Goal: Transaction & Acquisition: Purchase product/service

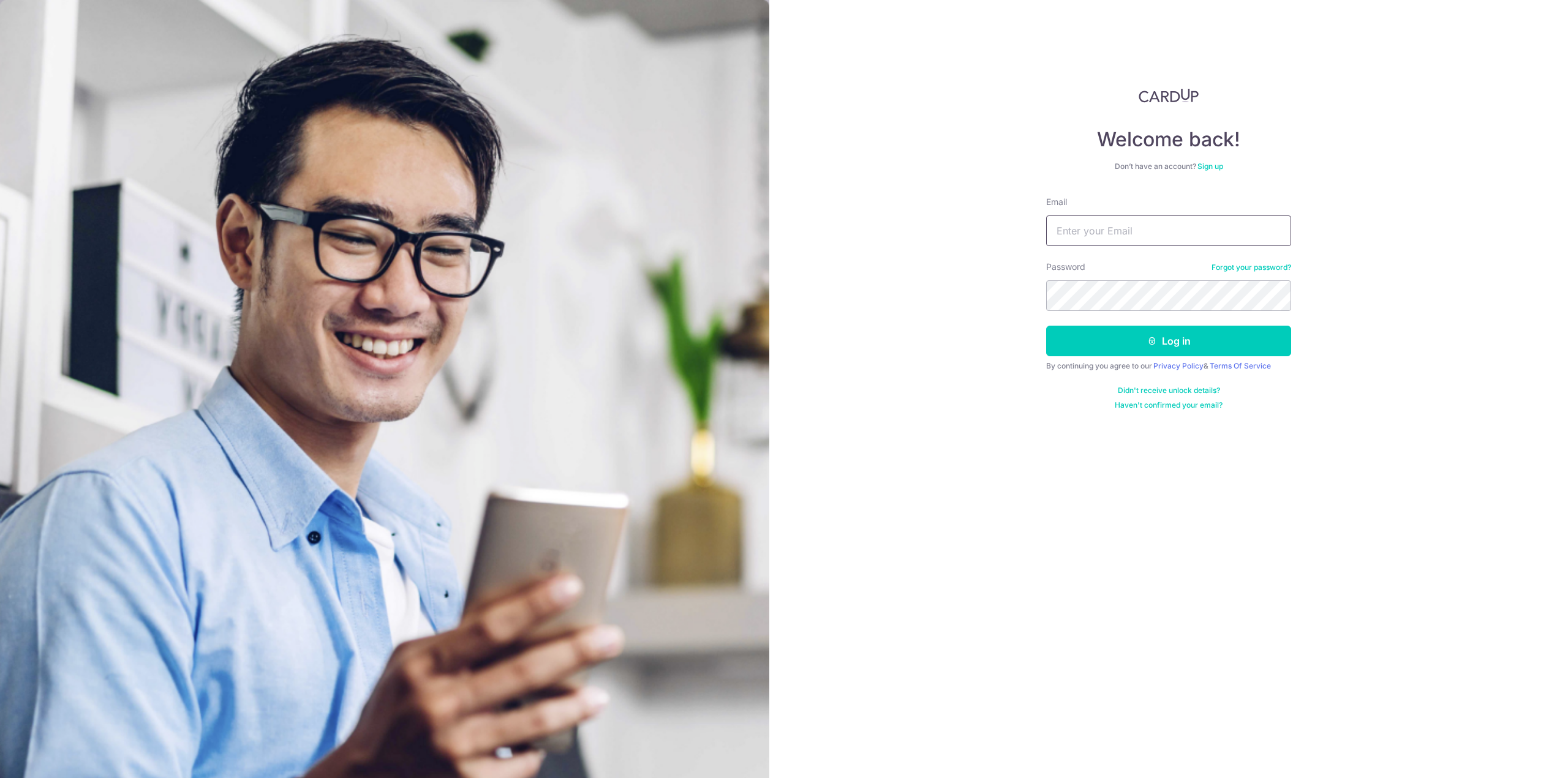
type input "fulingzhi20090101@gmail.com"
click at [1046, 326] on button "Log in" at bounding box center [1169, 341] width 245 height 30
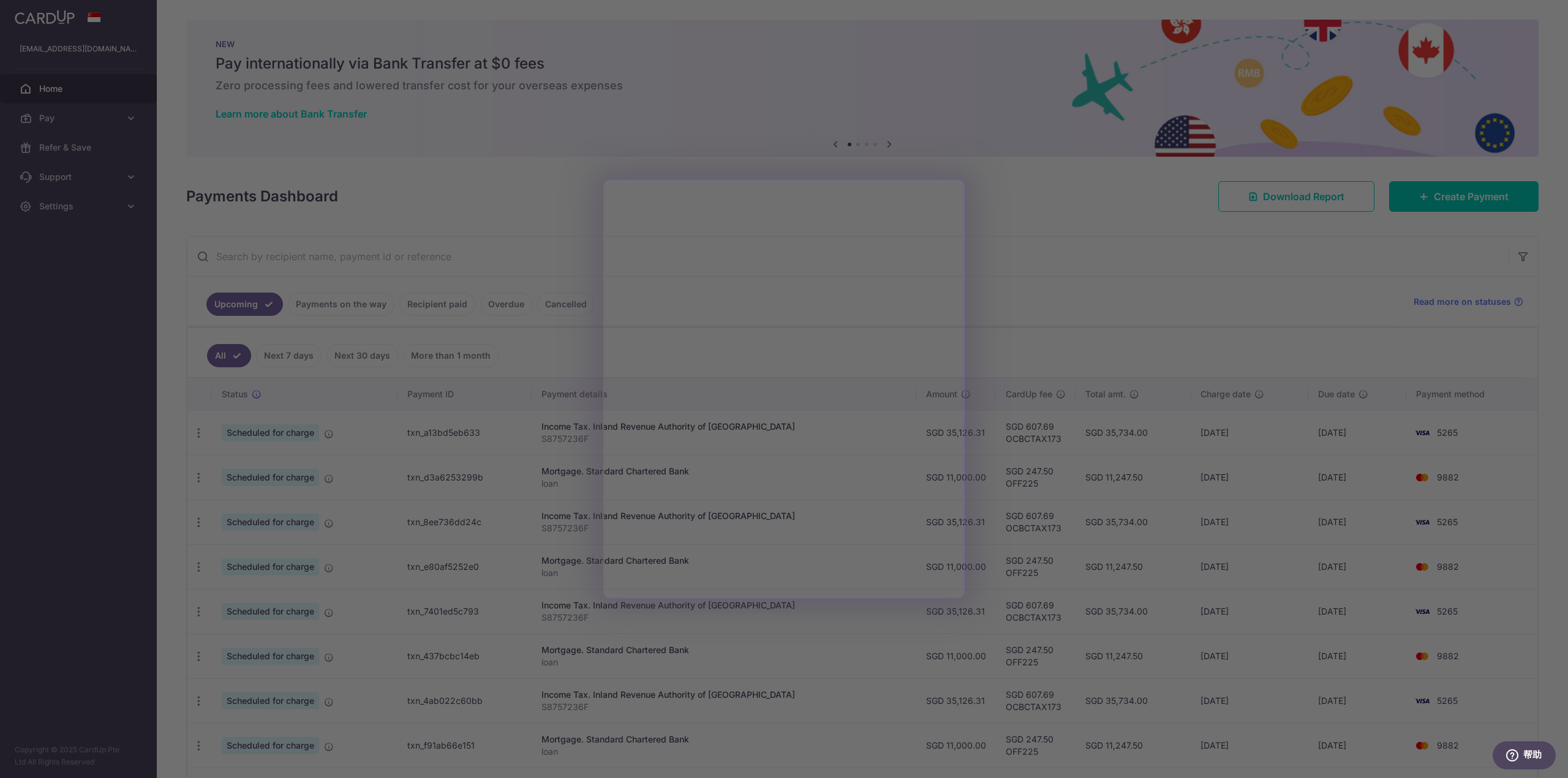
click at [1042, 343] on div at bounding box center [792, 393] width 1584 height 786
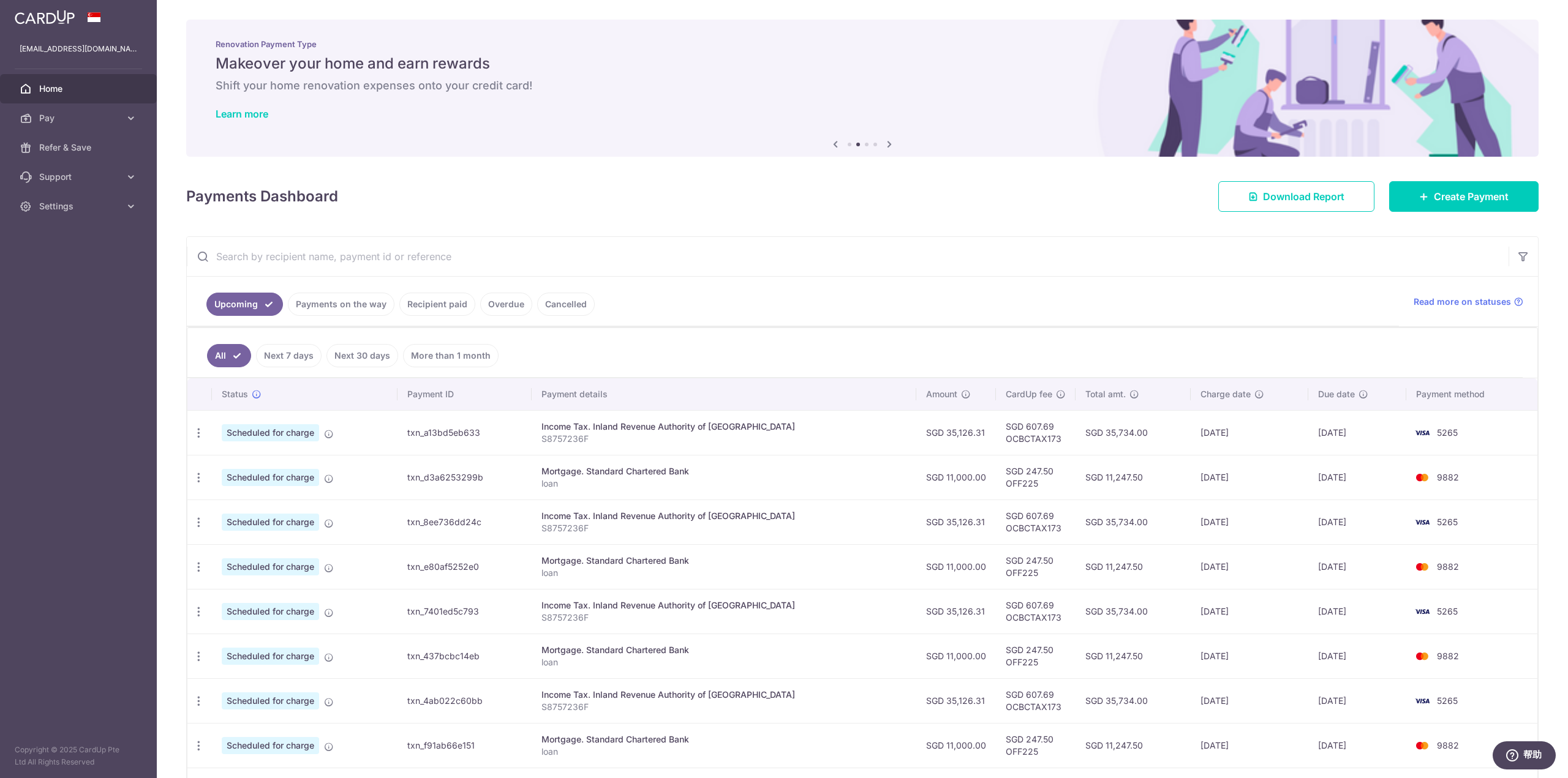
click at [427, 307] on link "Recipient paid" at bounding box center [437, 304] width 76 height 23
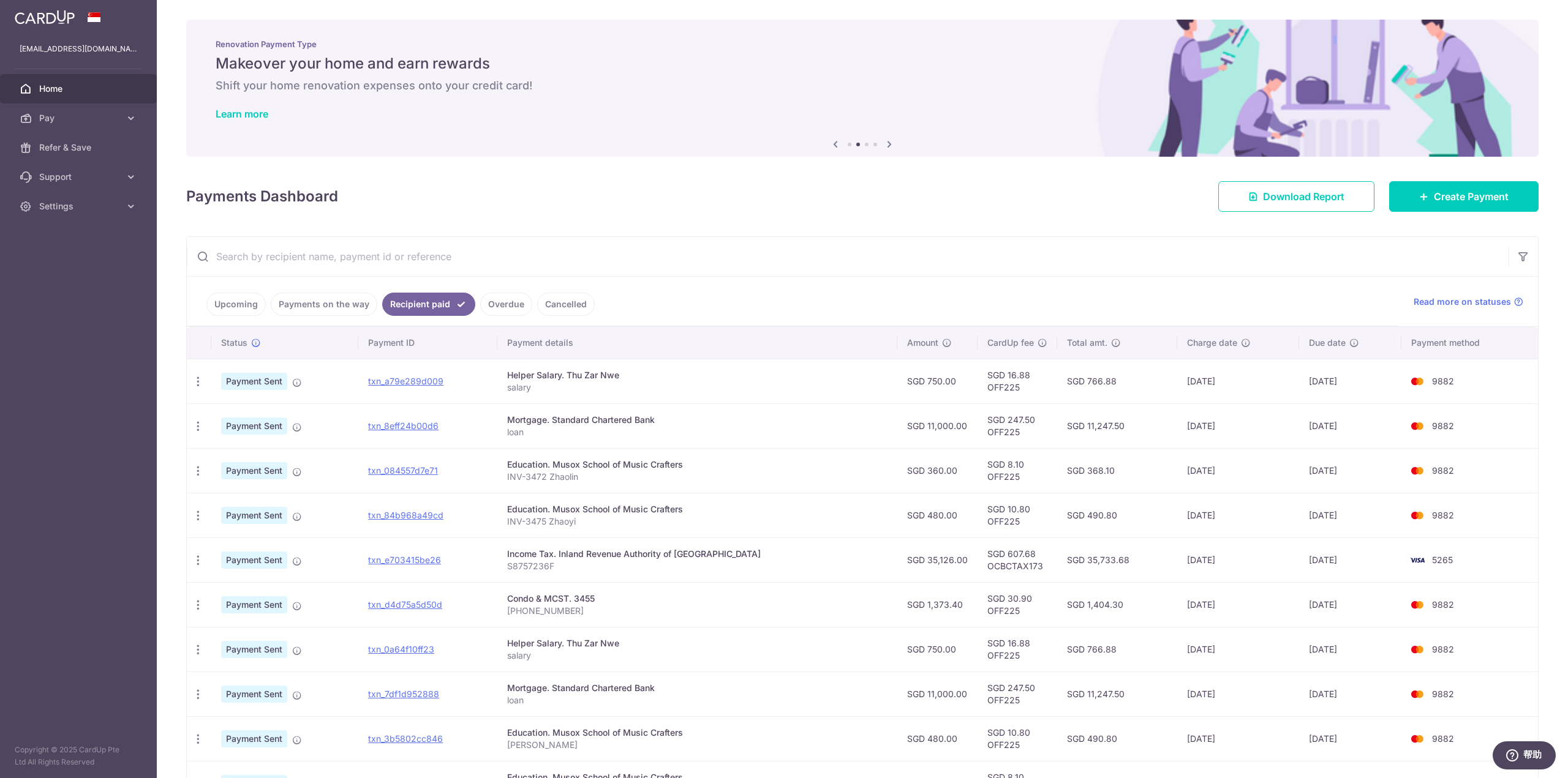
click at [237, 295] on link "Upcoming" at bounding box center [236, 304] width 60 height 23
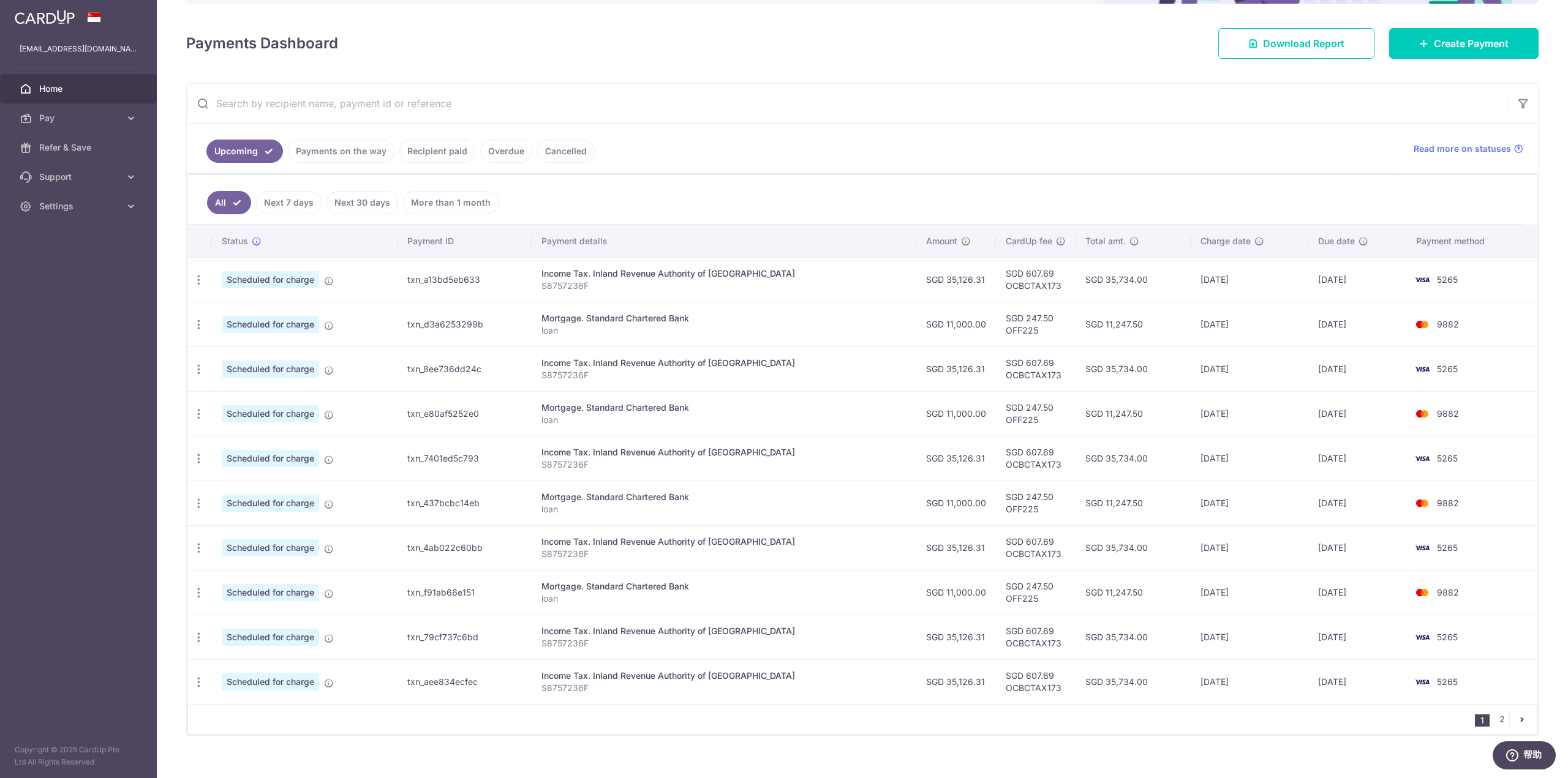
scroll to position [168, 0]
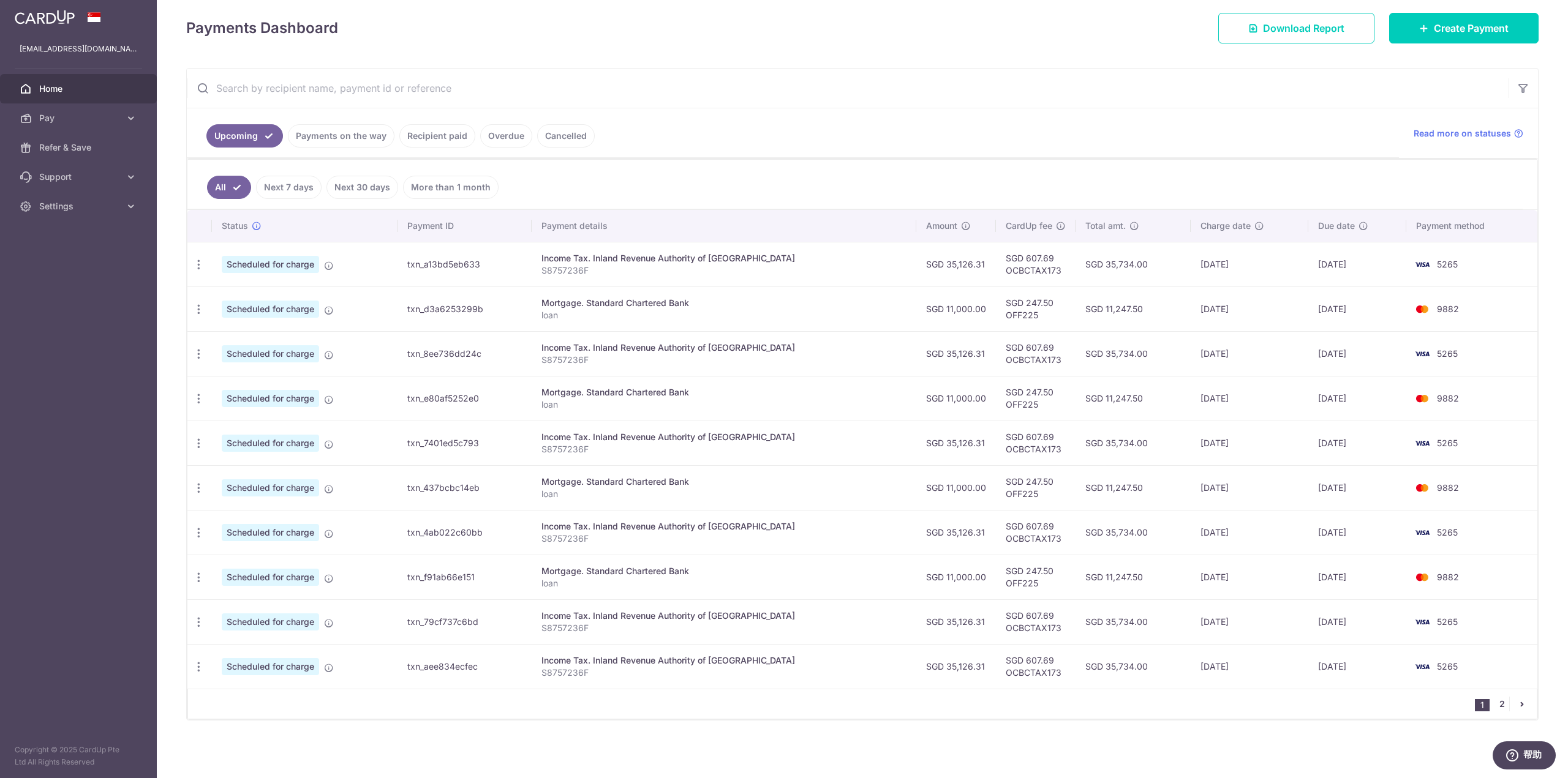
click at [1498, 707] on link "2" at bounding box center [1502, 704] width 15 height 15
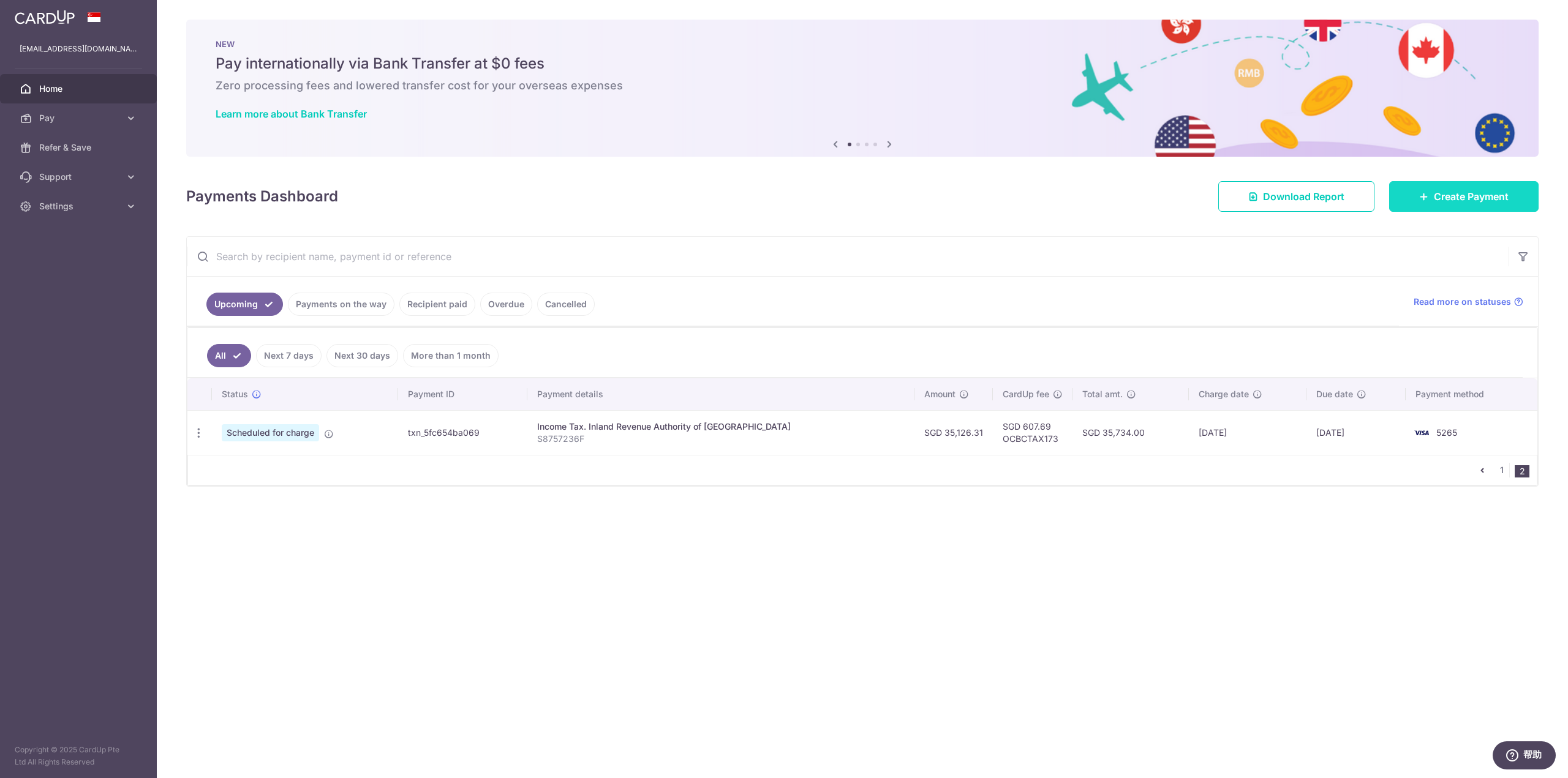
click at [1473, 193] on span "Create Payment" at bounding box center [1471, 197] width 75 height 15
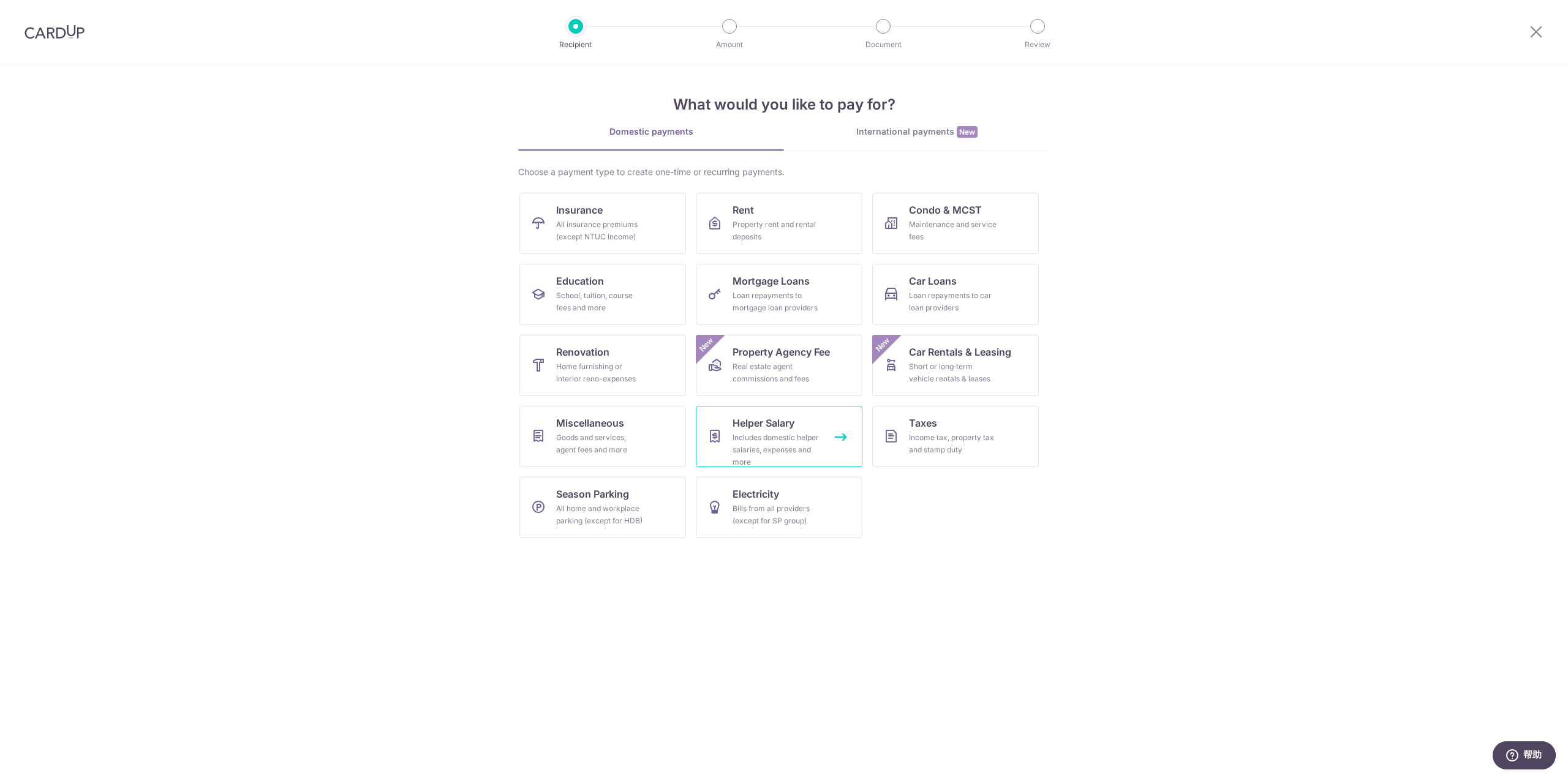
click at [791, 436] on div "Includes domestic helper salaries, expenses and more" at bounding box center [776, 450] width 88 height 36
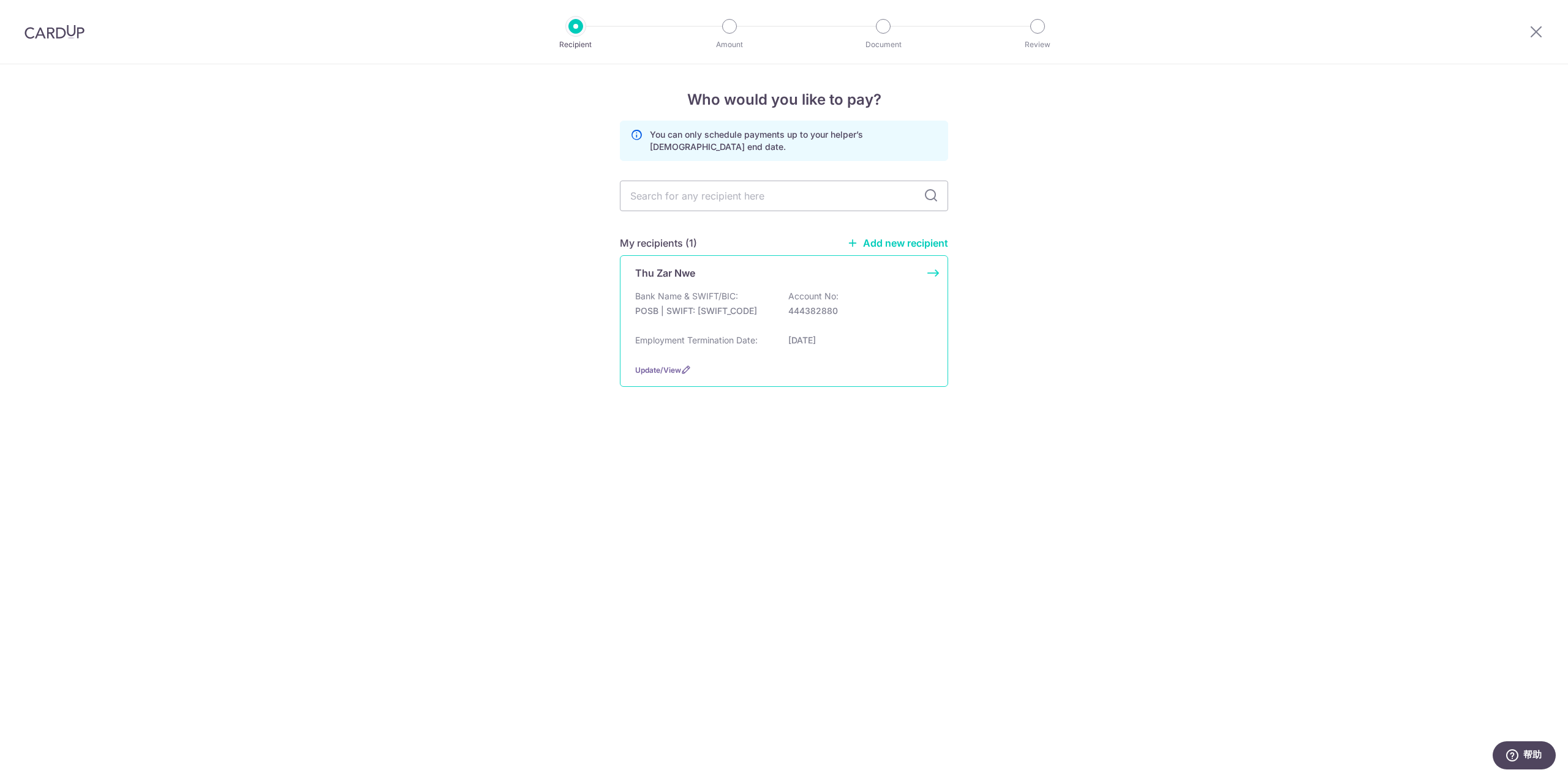
click at [747, 275] on div "Thu Zar Nwe" at bounding box center [776, 273] width 283 height 15
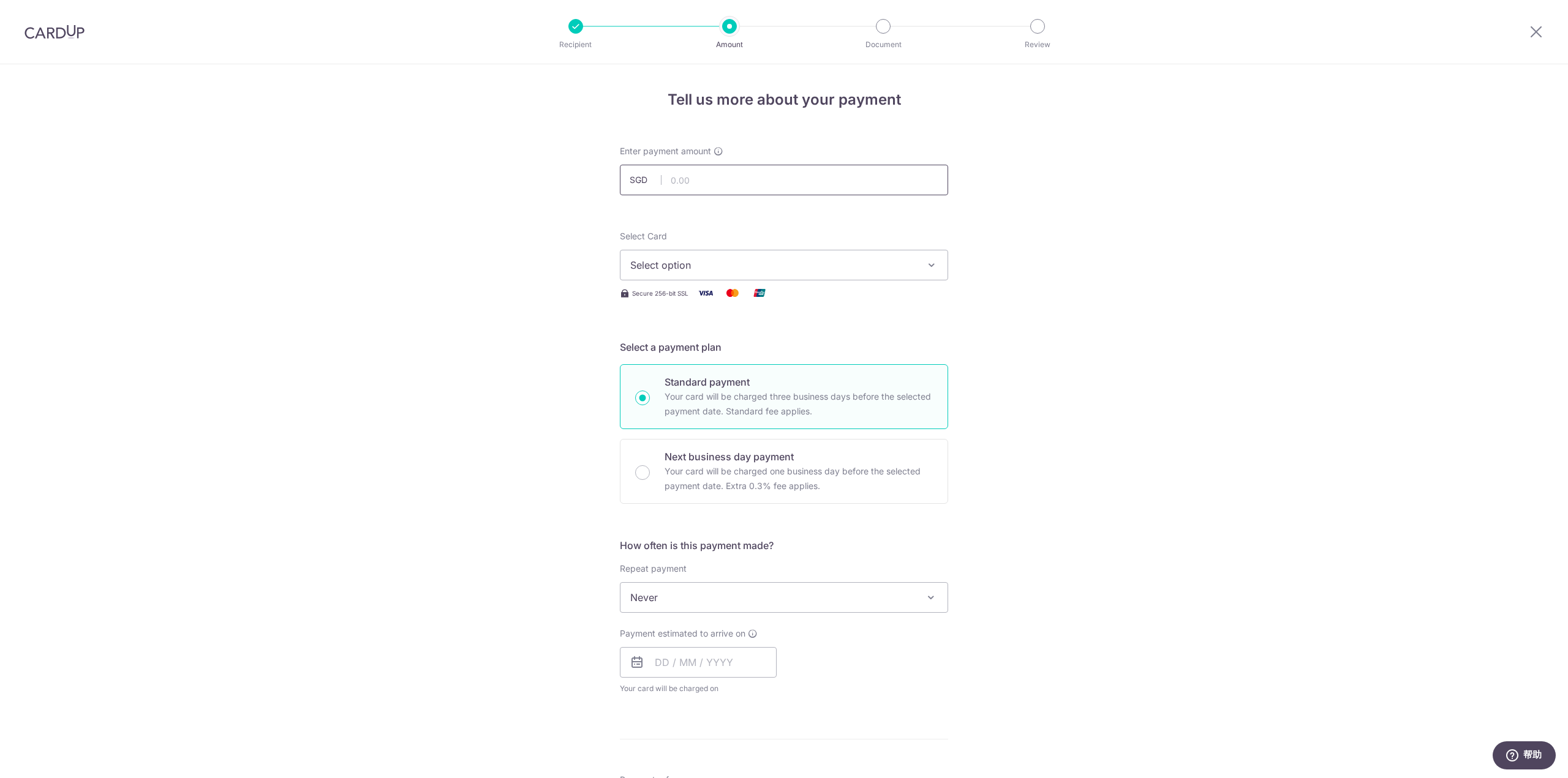
click at [709, 184] on input "text" at bounding box center [784, 180] width 329 height 30
type input "850.00"
click at [1100, 240] on div "Tell us more about your payment Enter payment amount SGD 850.00 850.00 Select C…" at bounding box center [784, 618] width 1568 height 1107
click at [919, 258] on button "Select option" at bounding box center [784, 265] width 329 height 30
click at [767, 377] on span "**** 9882" at bounding box center [784, 382] width 307 height 15
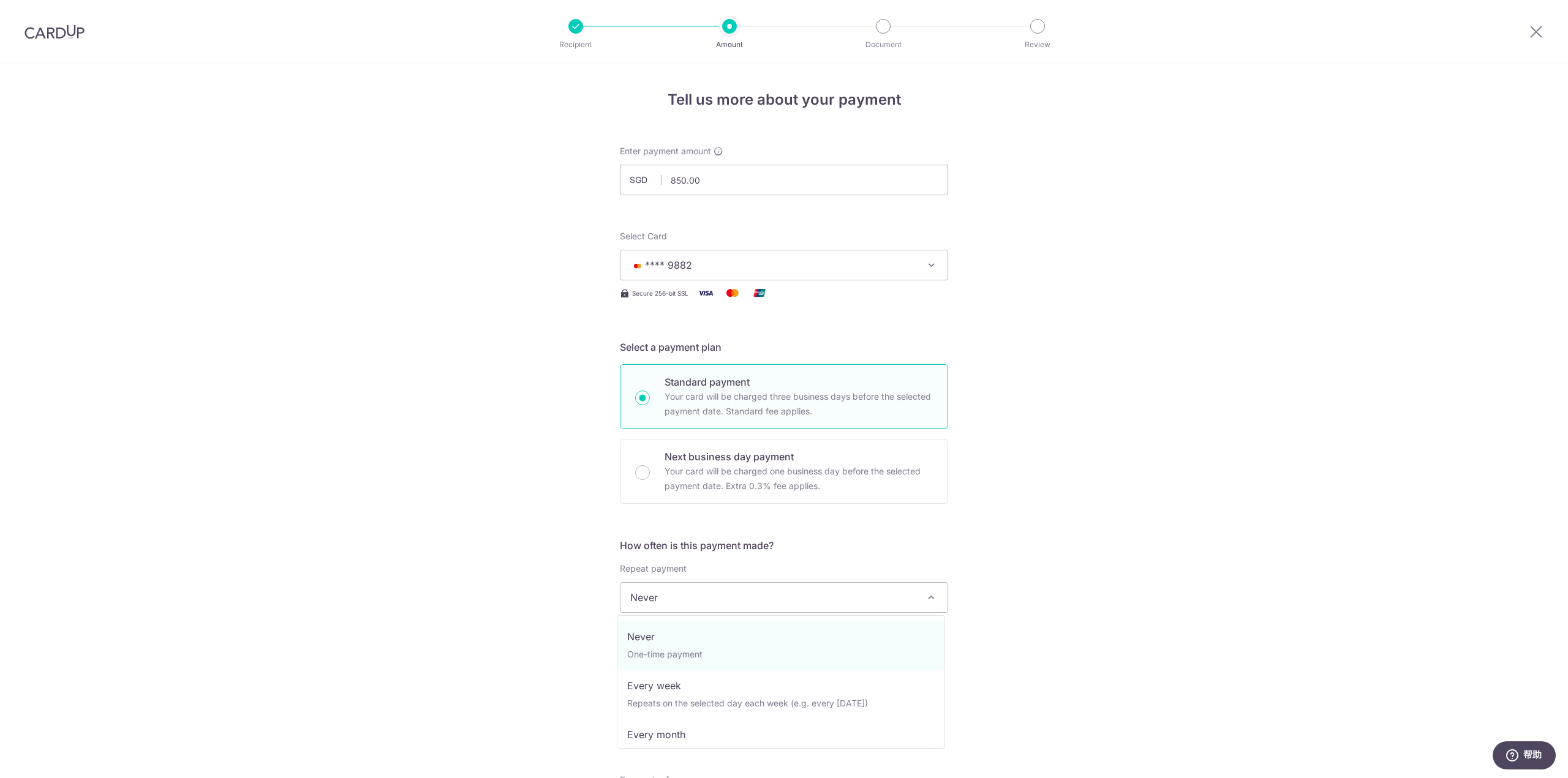
click at [757, 599] on span "Never" at bounding box center [784, 597] width 327 height 29
select select "3"
type input "01/10/2026"
click at [711, 665] on input "text" at bounding box center [698, 662] width 157 height 30
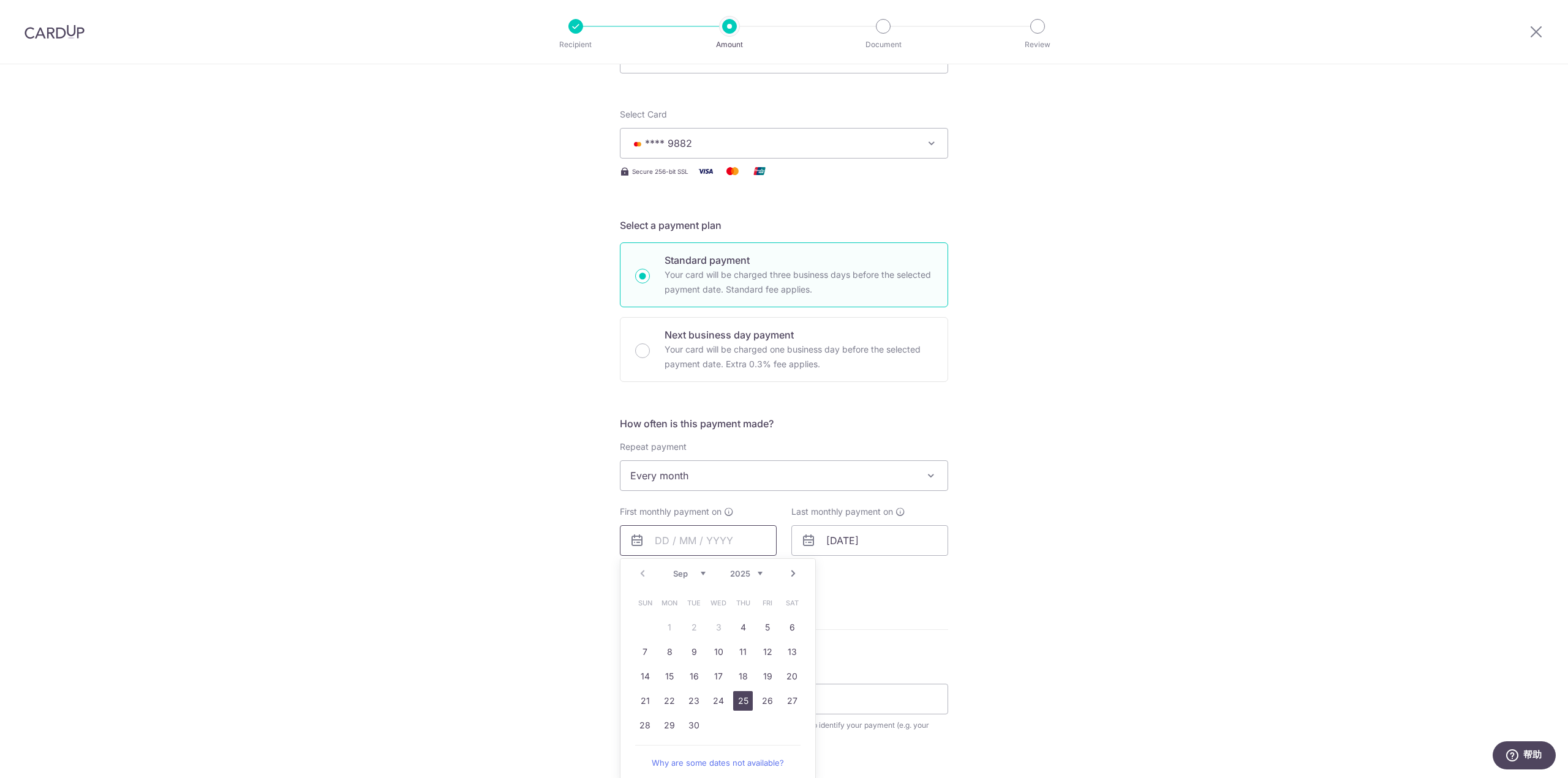
scroll to position [122, 0]
click at [741, 703] on link "25" at bounding box center [743, 701] width 20 height 20
type input "[DATE]"
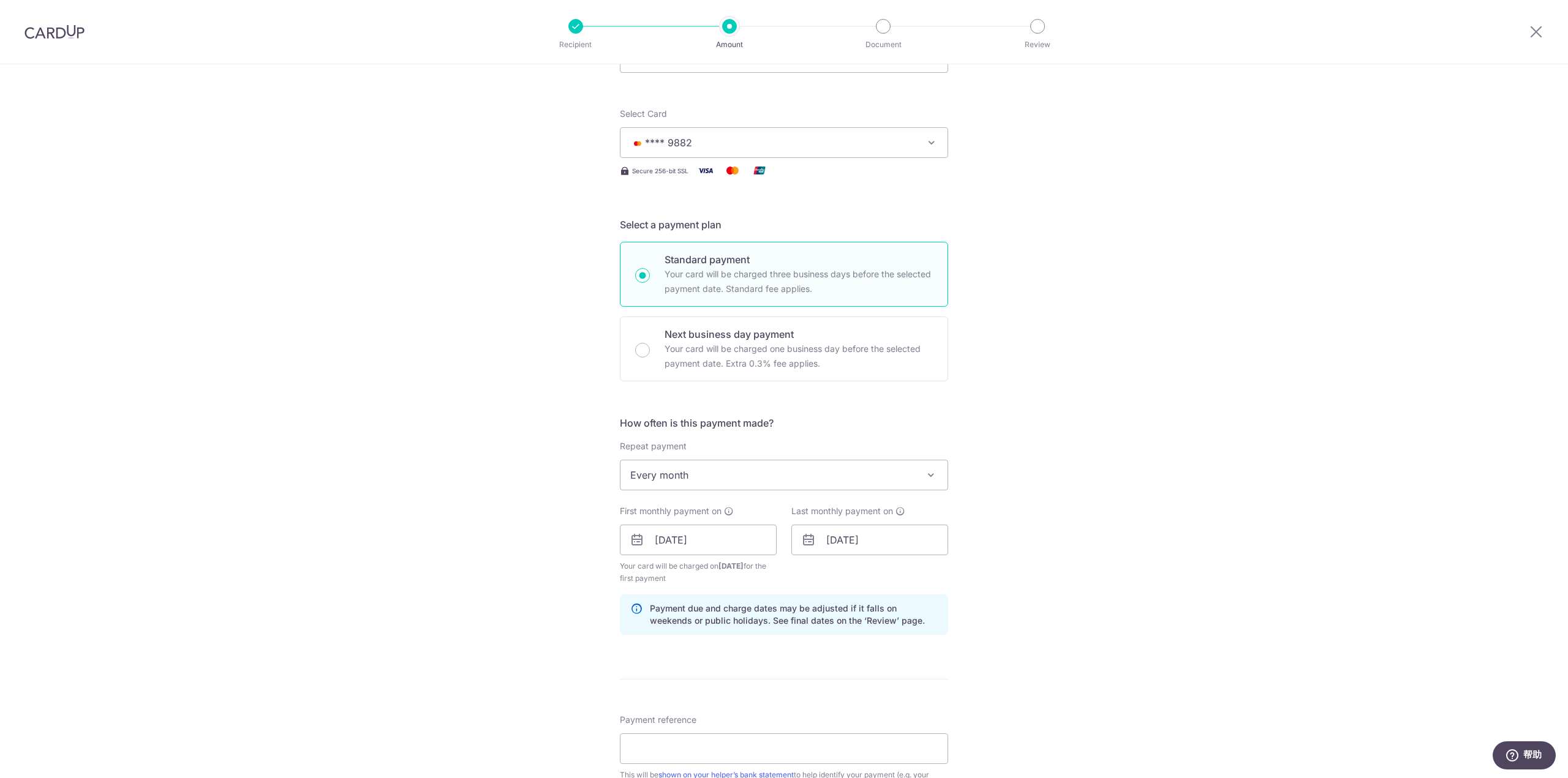
click at [1079, 599] on div "Tell us more about your payment Enter payment amount SGD 850.00 850.00 Select C…" at bounding box center [784, 526] width 1568 height 1170
click at [885, 546] on input "01/10/2026" at bounding box center [869, 540] width 157 height 30
click at [808, 571] on link "Prev" at bounding box center [814, 573] width 15 height 15
click at [870, 726] on link "25" at bounding box center [866, 725] width 20 height 20
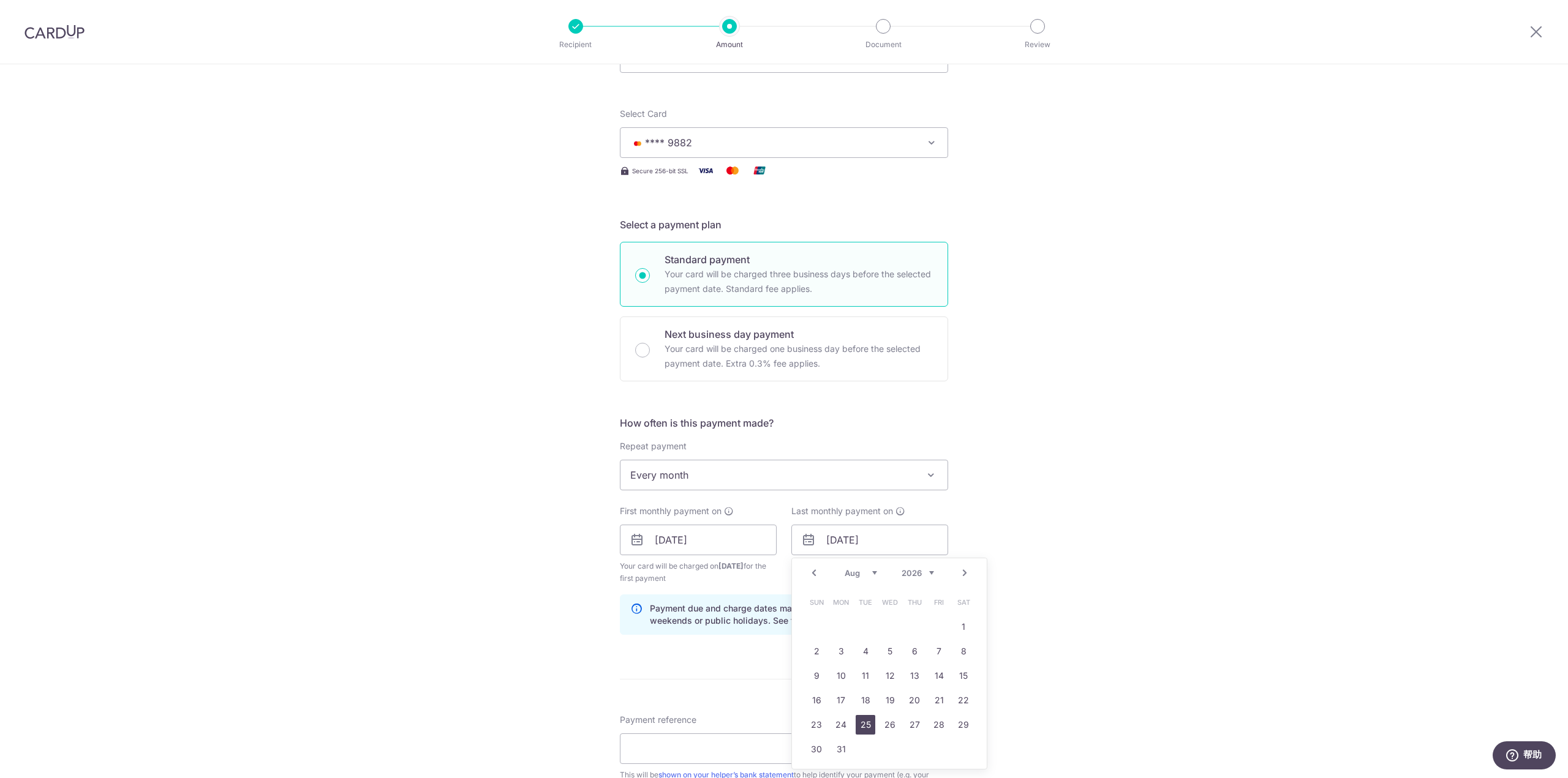
type input "25/08/2026"
click at [1055, 614] on div "Tell us more about your payment Enter payment amount SGD 850.00 850.00 Select C…" at bounding box center [784, 526] width 1568 height 1170
click at [802, 746] on input "Payment reference" at bounding box center [784, 749] width 329 height 30
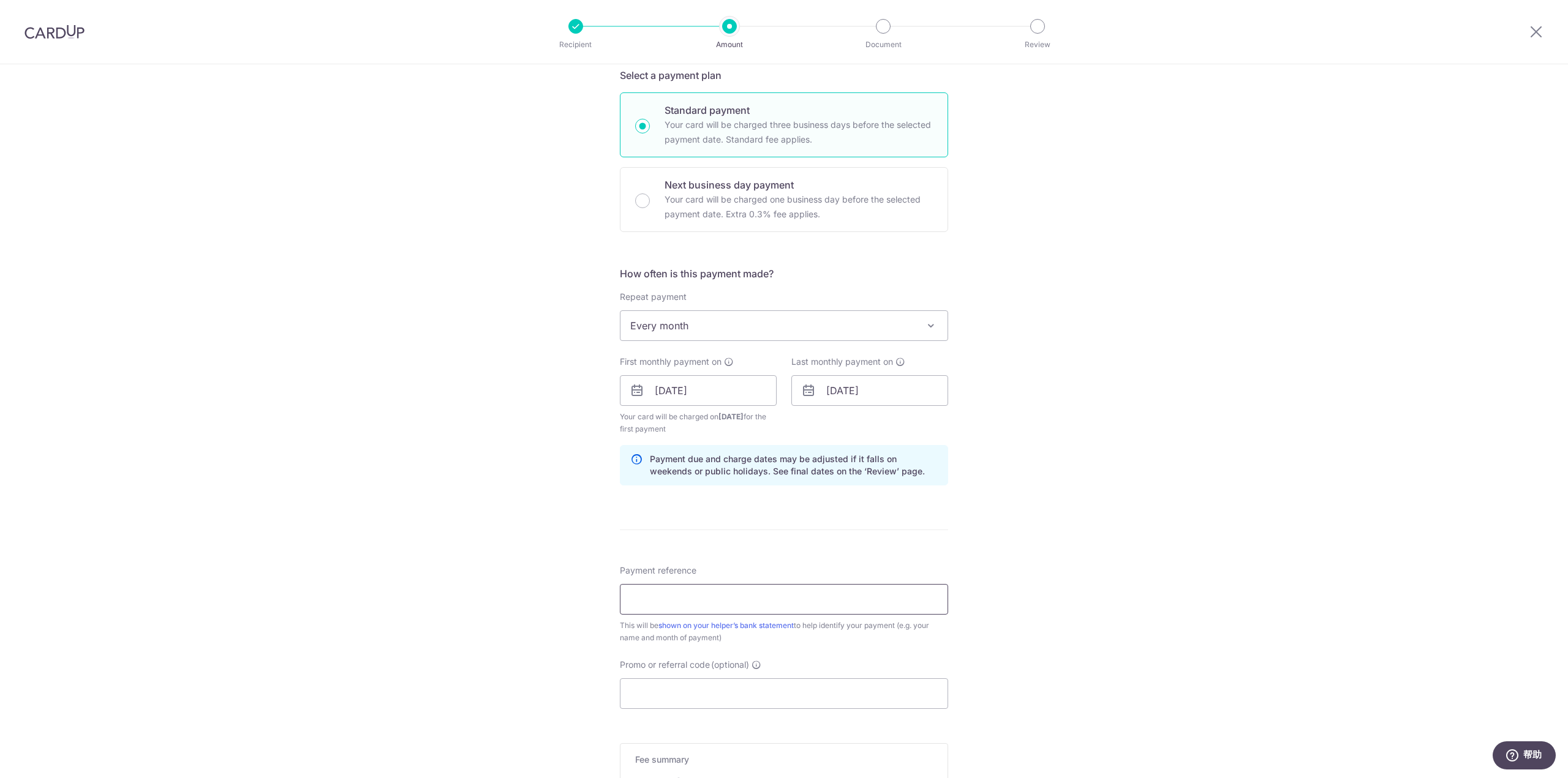
scroll to position [297, 0]
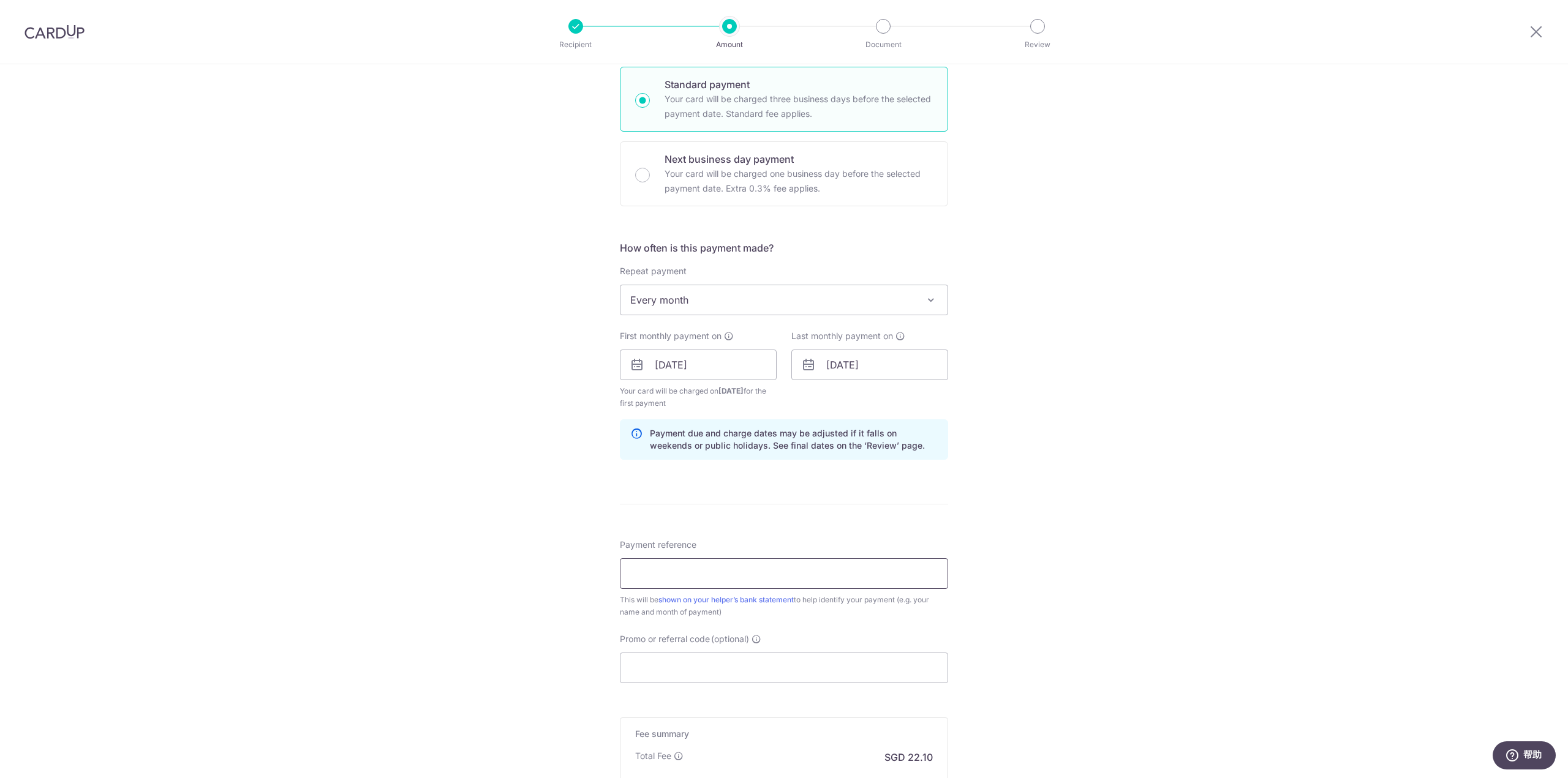
type input "salary"
click at [715, 667] on input "Promo or referral code (optional)" at bounding box center [784, 668] width 329 height 30
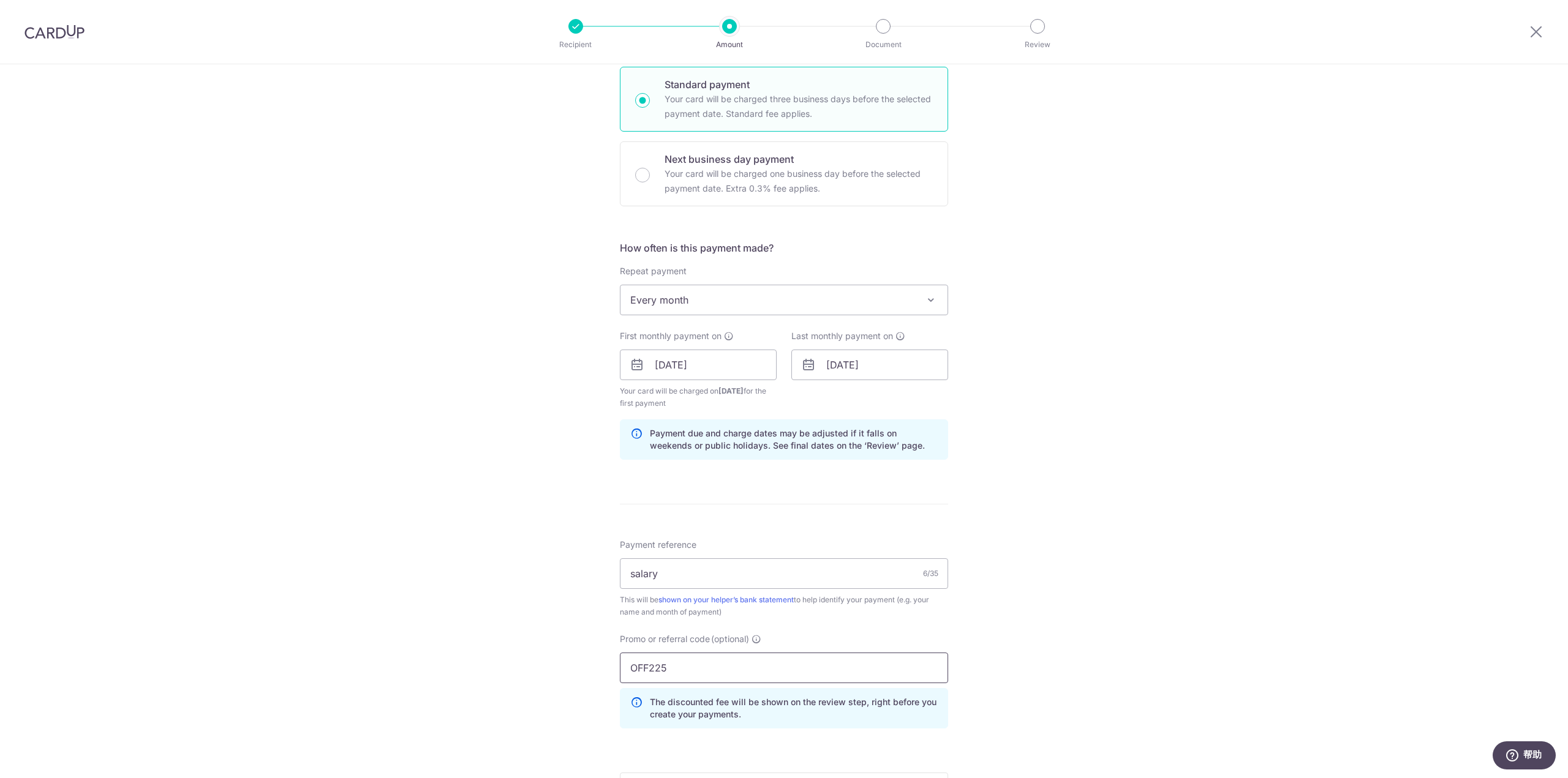
type input "OFF225"
click at [1033, 620] on div "Tell us more about your payment Enter payment amount SGD 850.00 850.00 Select C…" at bounding box center [784, 379] width 1568 height 1225
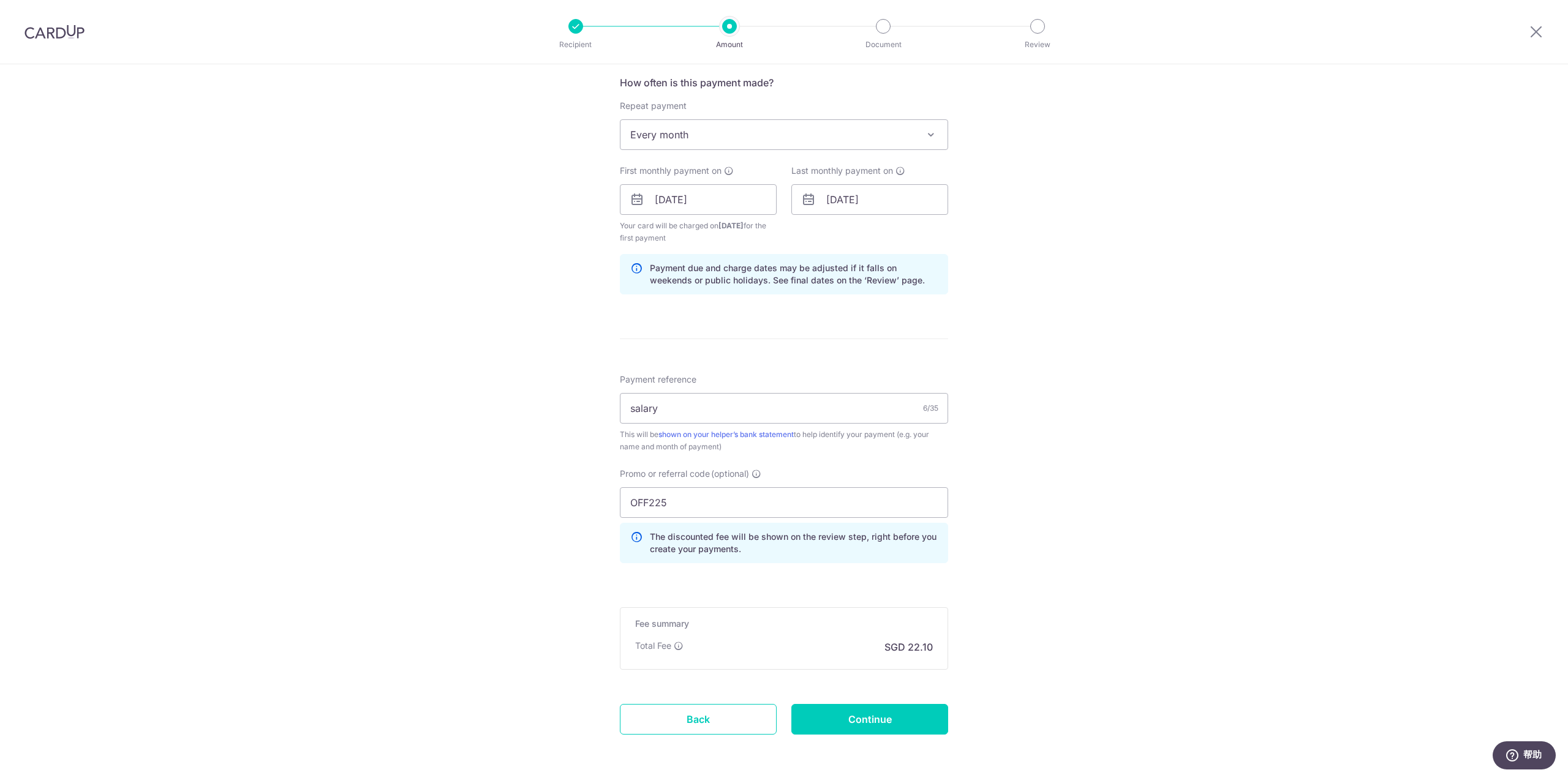
scroll to position [511, 0]
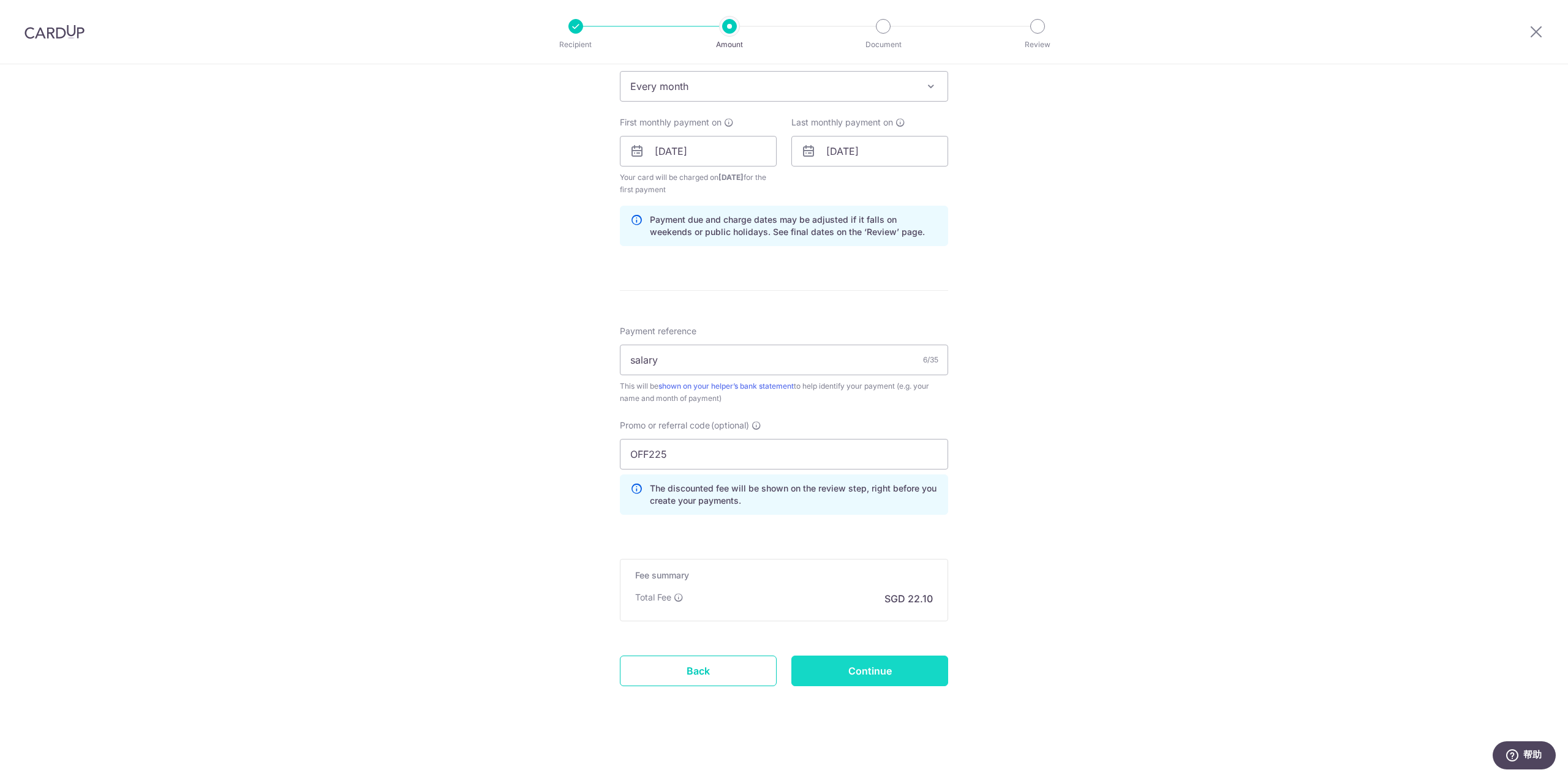
click at [892, 681] on input "Continue" at bounding box center [869, 671] width 157 height 30
type input "Create Schedule"
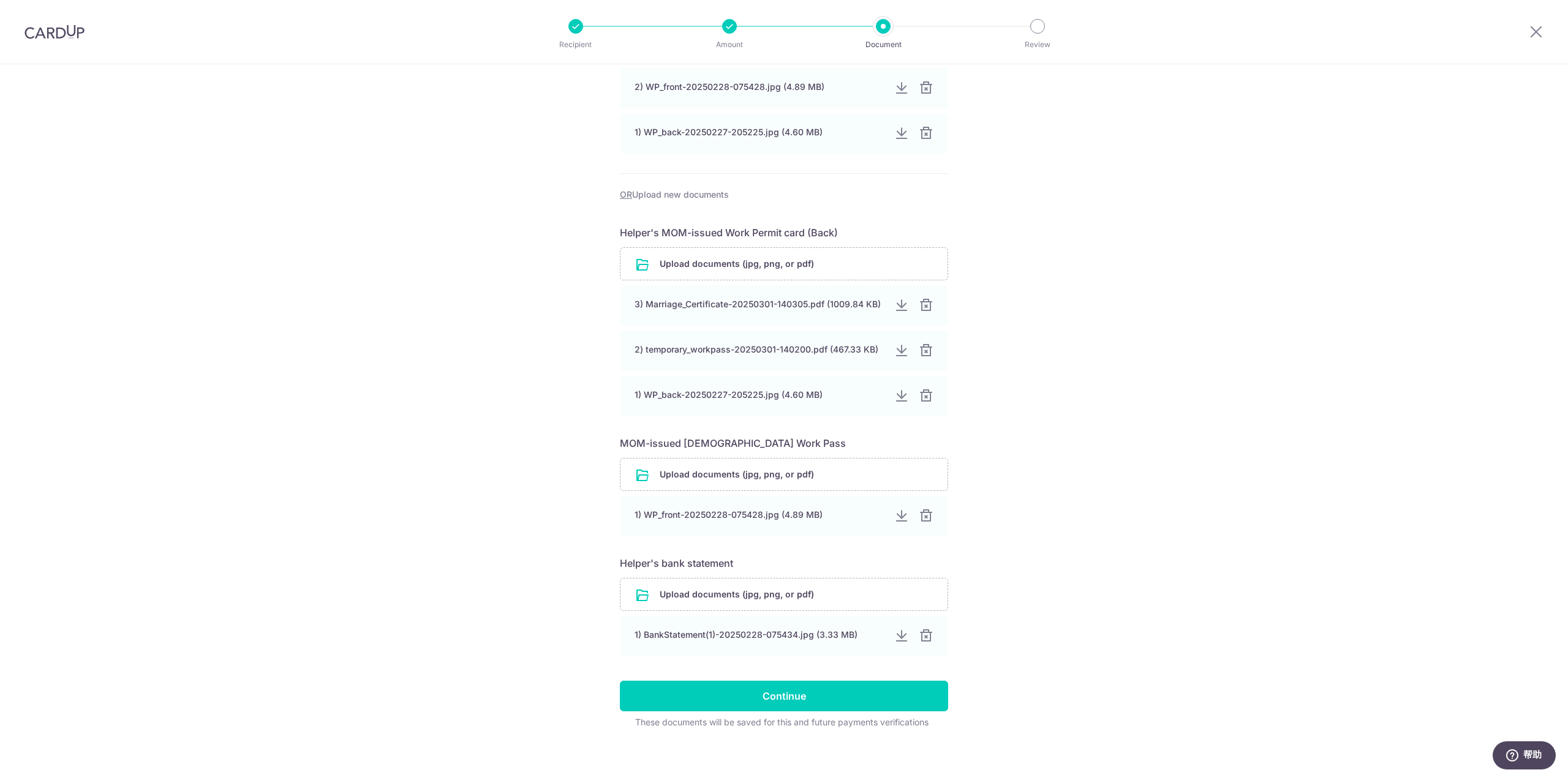
scroll to position [375, 0]
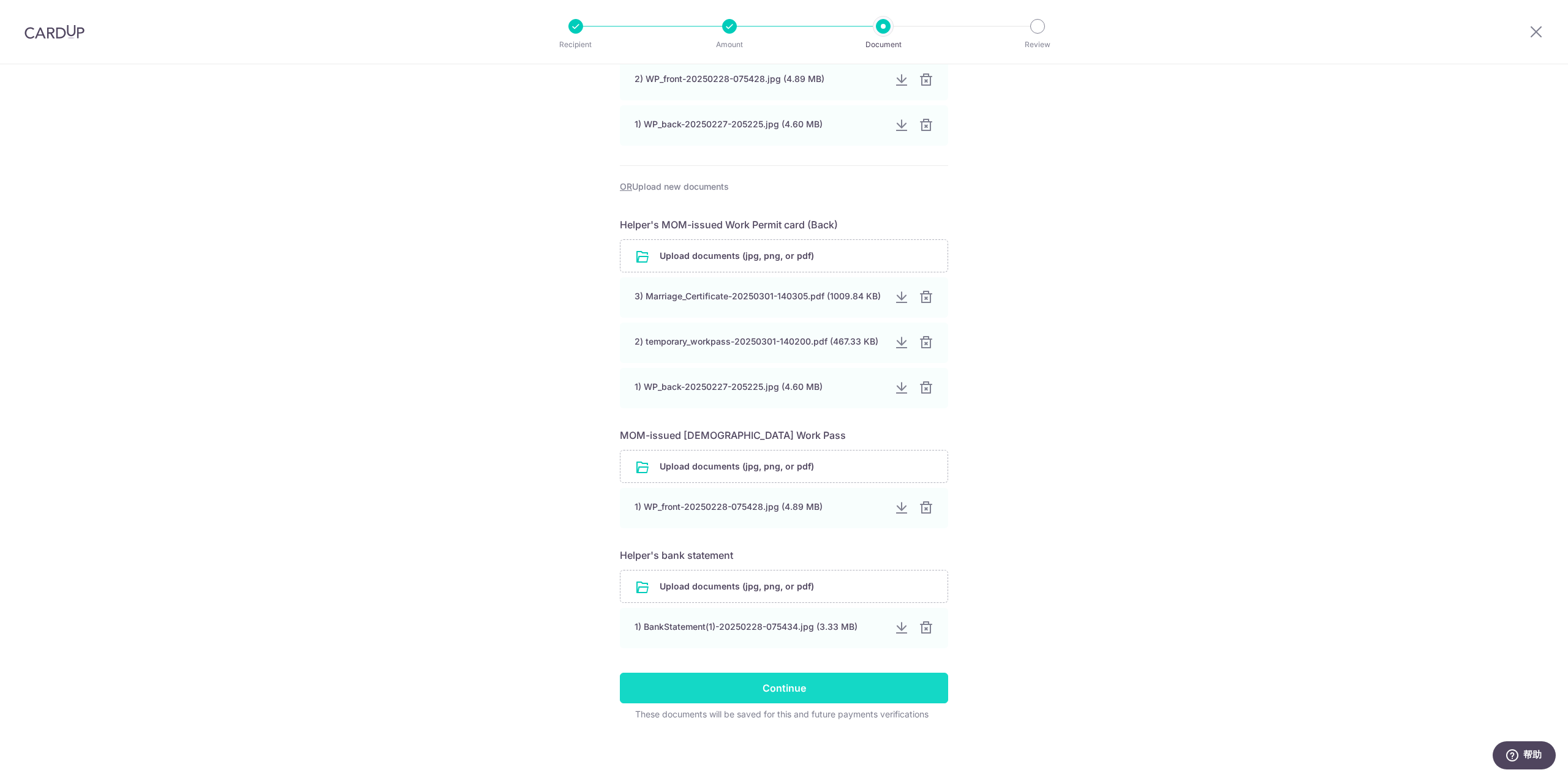
click at [806, 693] on input "Continue" at bounding box center [784, 688] width 329 height 30
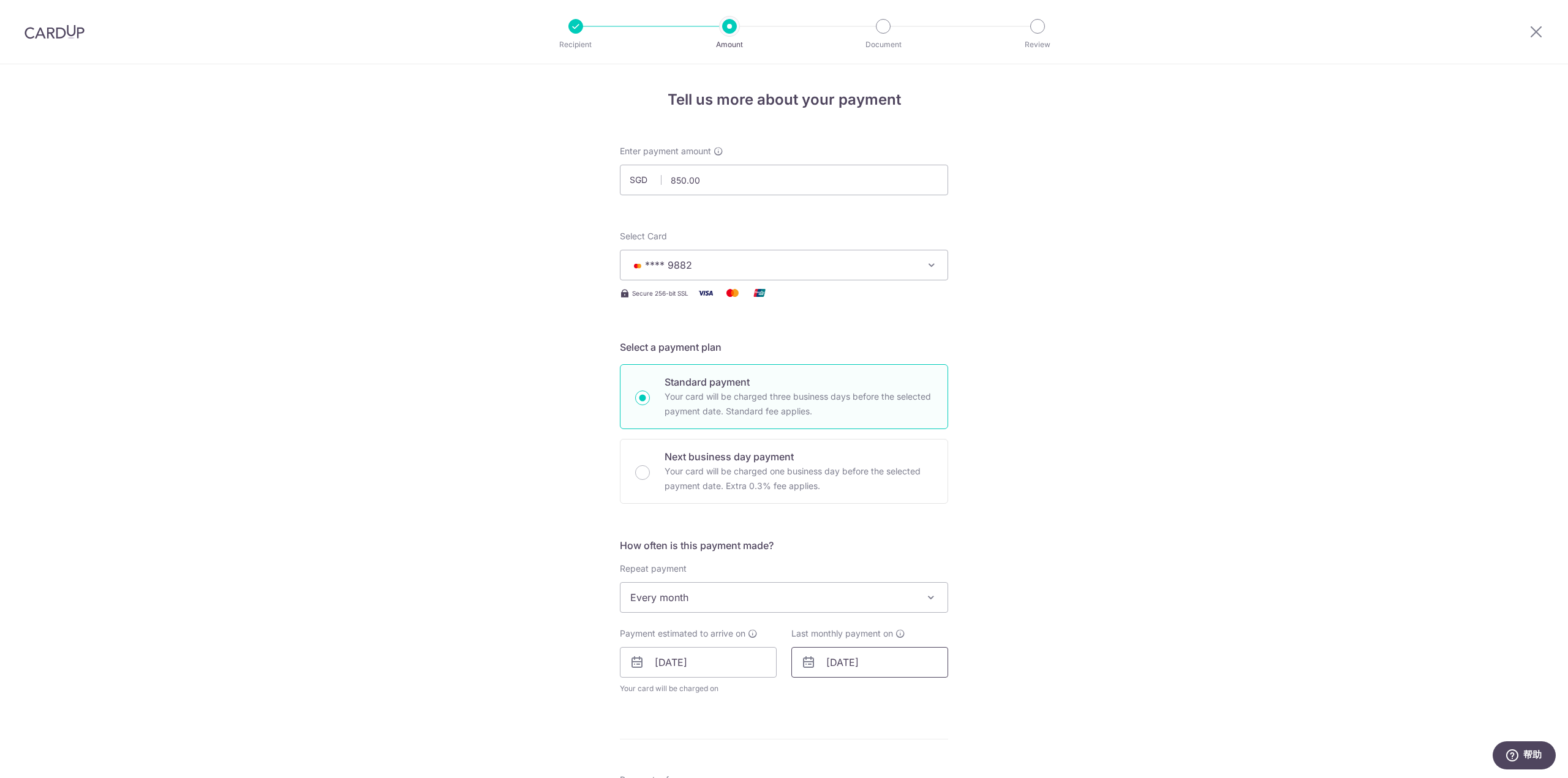
click at [857, 661] on input "[DATE]" at bounding box center [869, 662] width 157 height 30
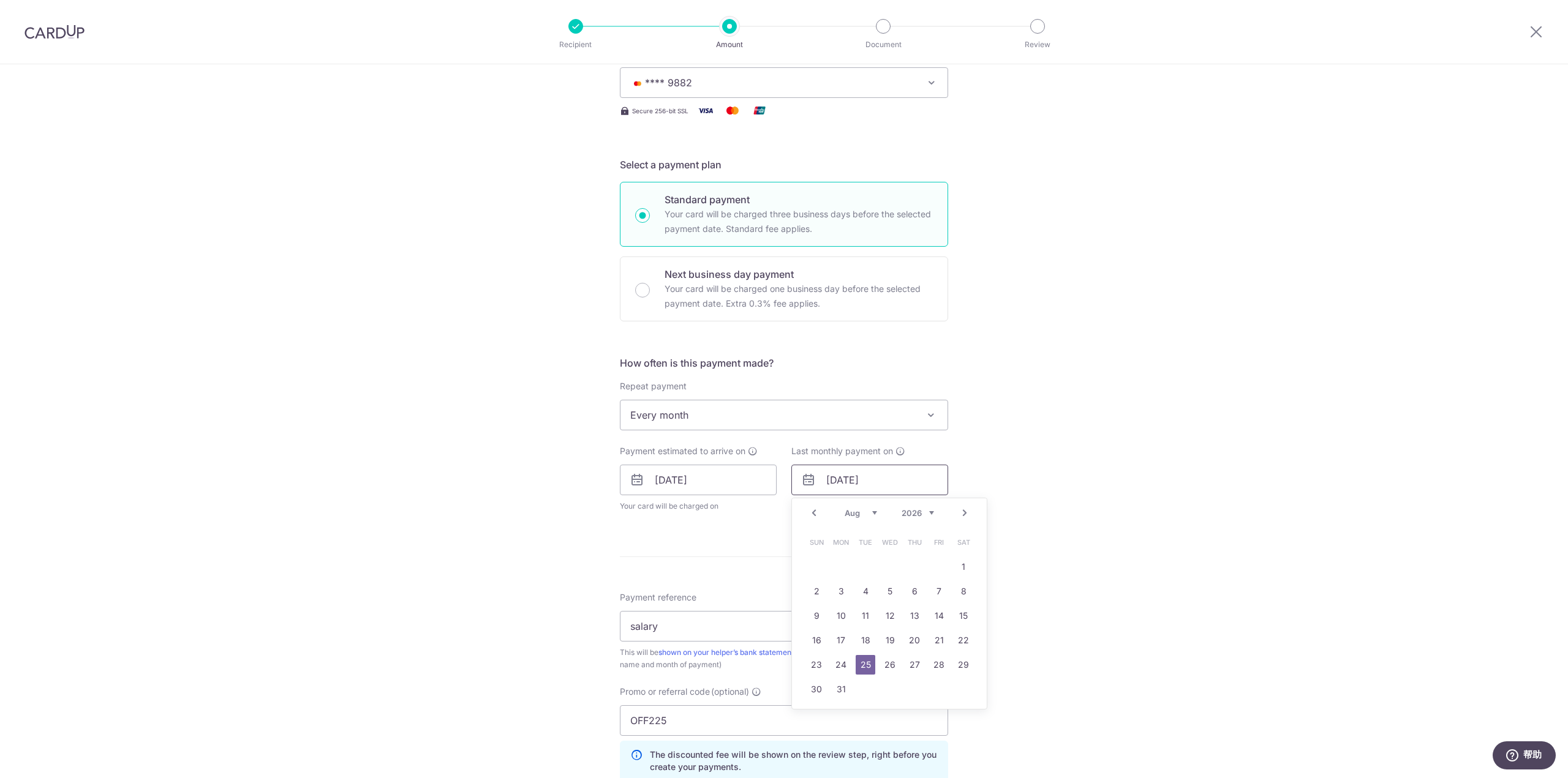
scroll to position [183, 0]
click at [859, 513] on select "Jan Feb Mar Apr May Jun [DATE] Aug Sep Oct Nov Dec" at bounding box center [861, 512] width 32 height 10
click at [815, 664] on link "25" at bounding box center [817, 664] width 20 height 20
type input "[DATE]"
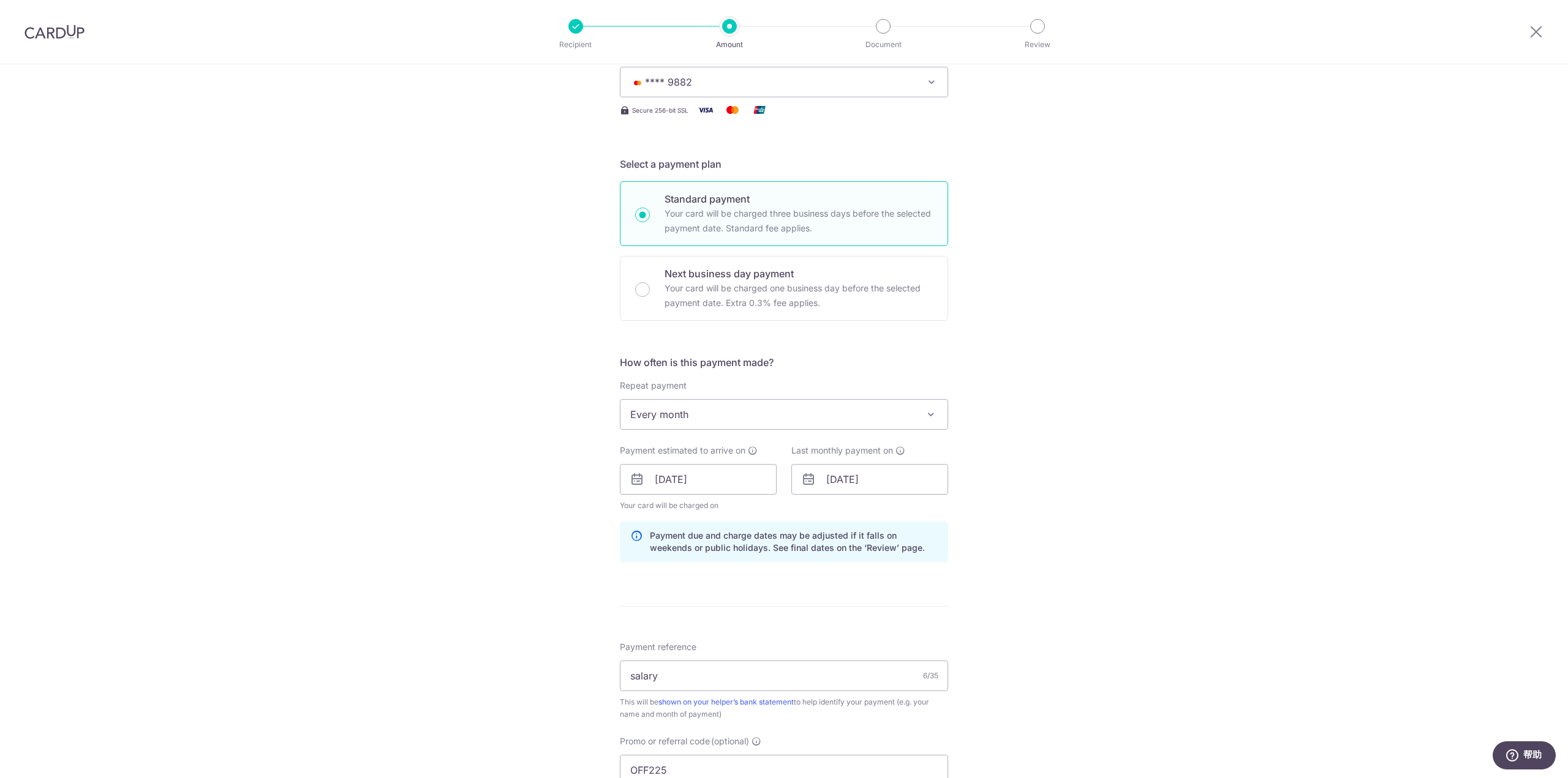
click at [1065, 592] on div "Tell us more about your payment Enter payment amount SGD 850.00 850.00 Select C…" at bounding box center [784, 487] width 1568 height 1212
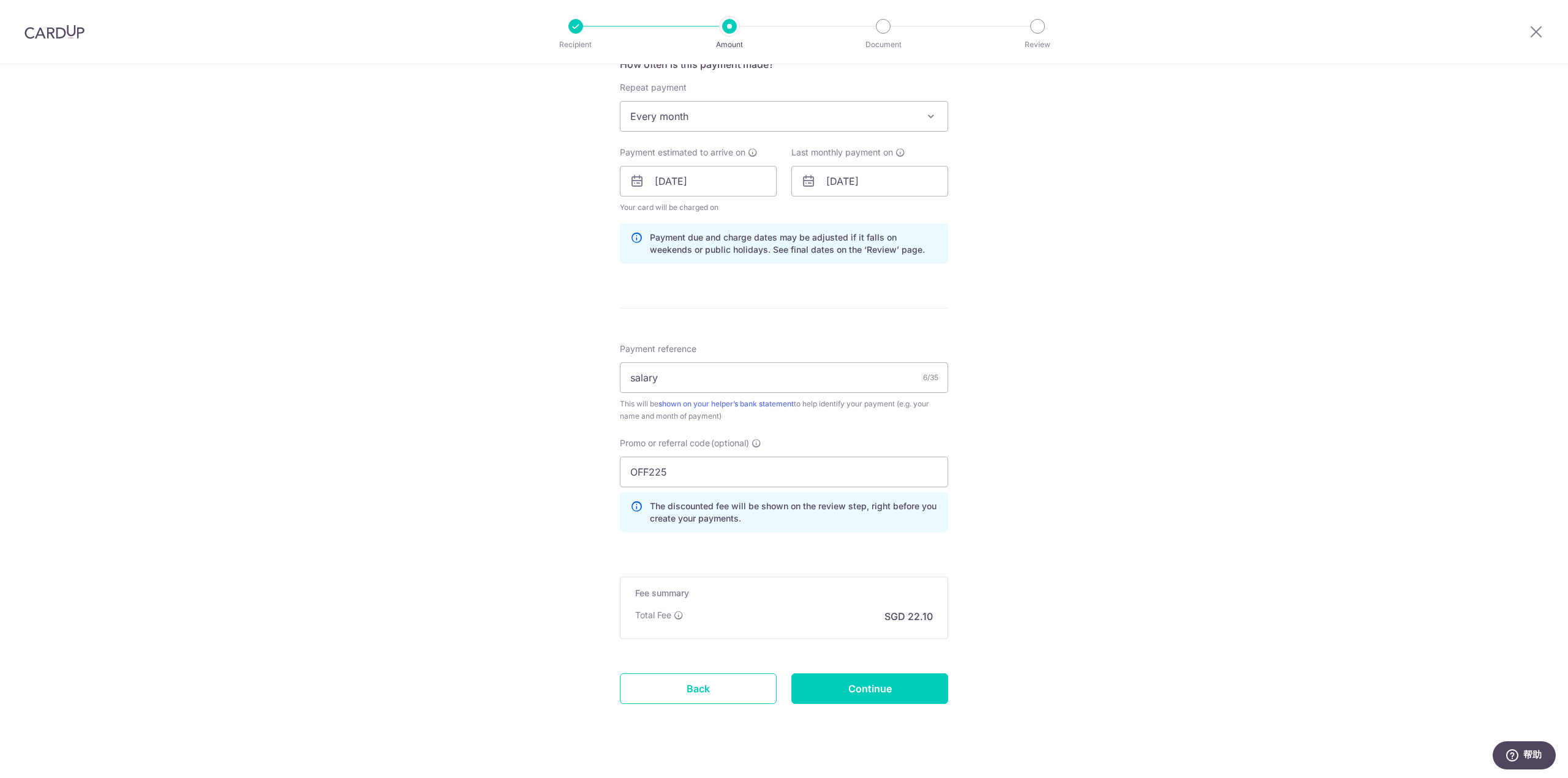
scroll to position [499, 0]
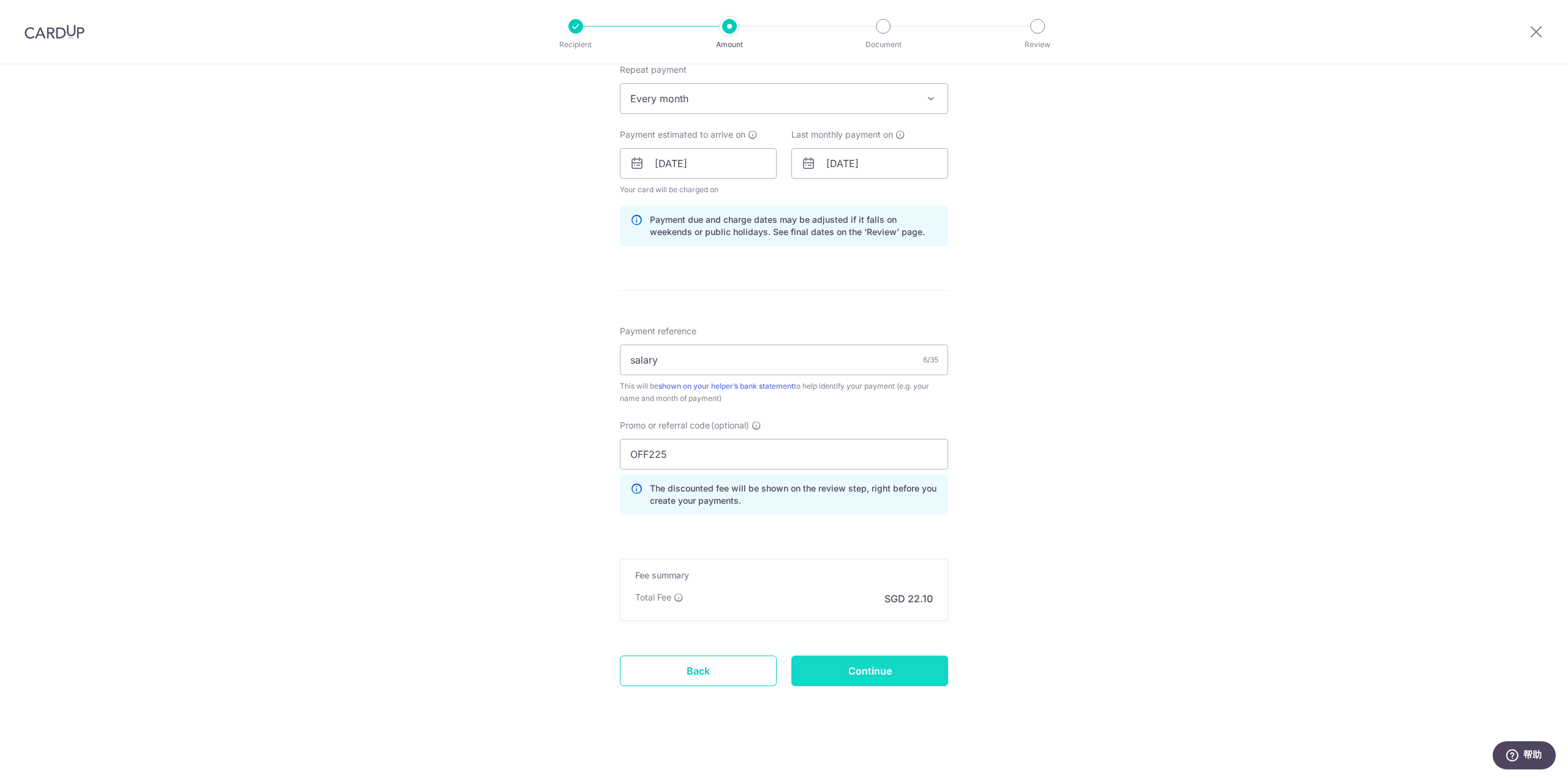
click at [875, 665] on input "Continue" at bounding box center [869, 671] width 157 height 30
type input "Update Schedule"
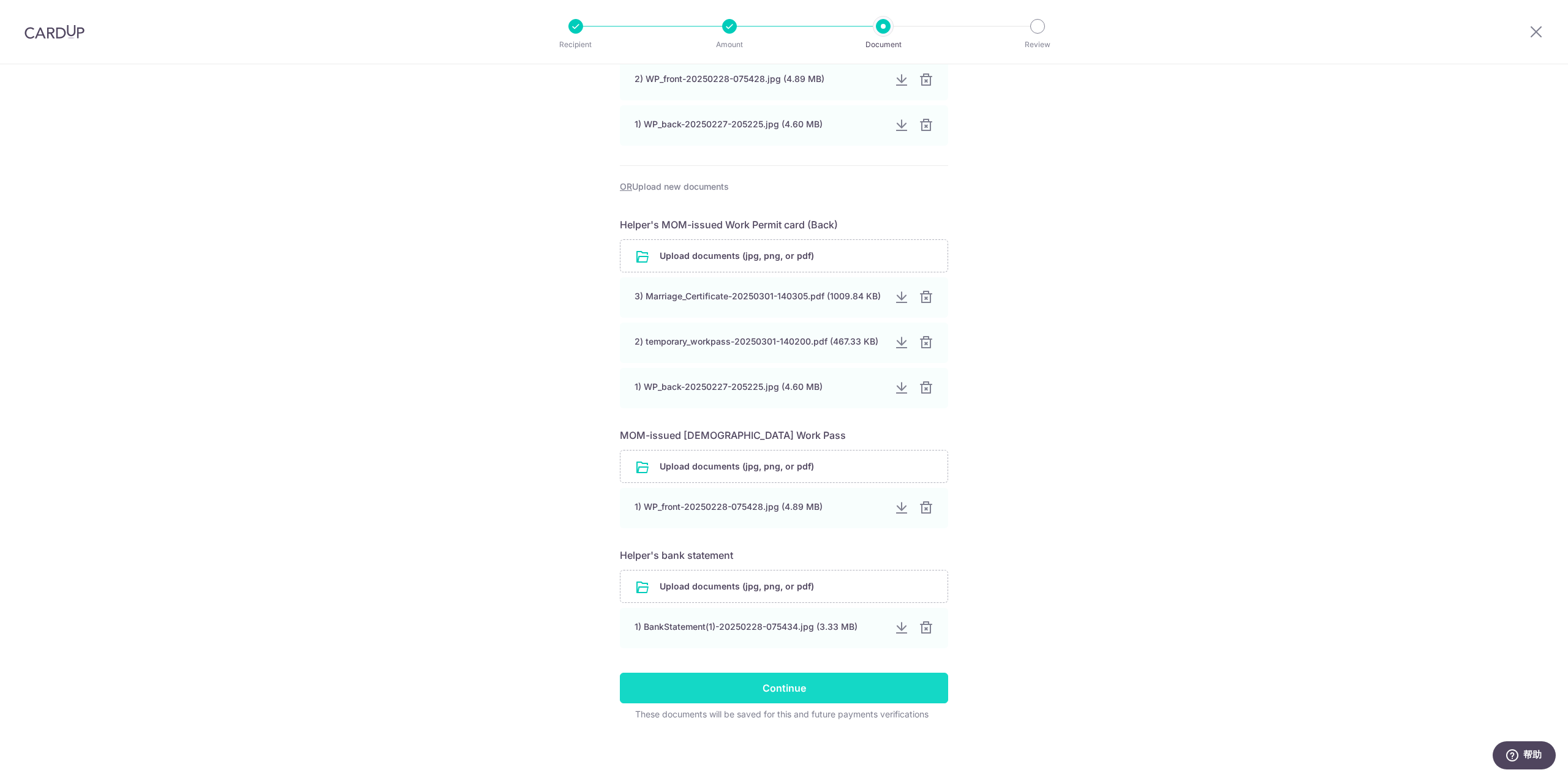
click at [835, 682] on input "Continue" at bounding box center [784, 688] width 329 height 30
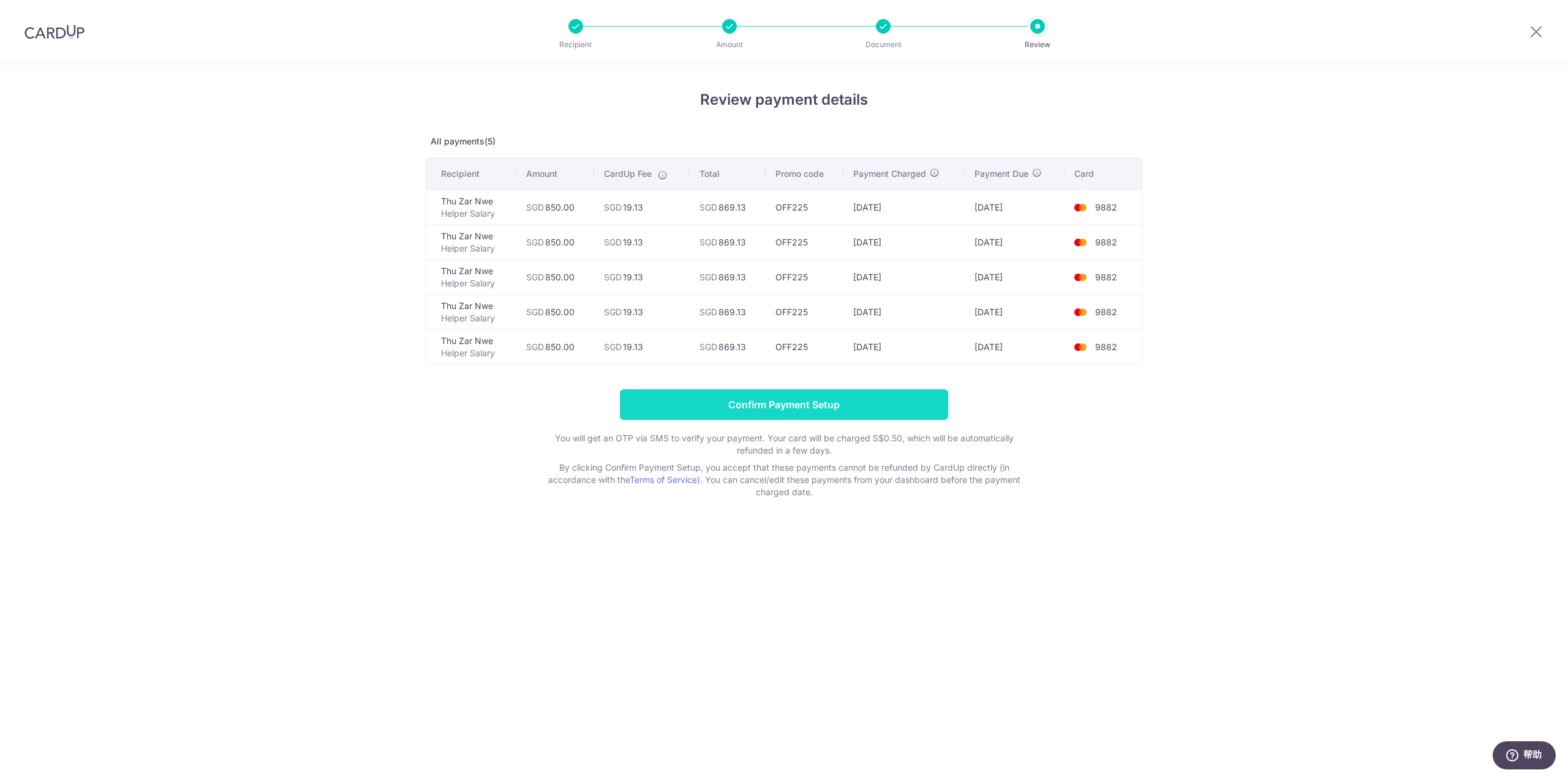
click at [805, 397] on input "Confirm Payment Setup" at bounding box center [784, 405] width 329 height 30
